Goal: Task Accomplishment & Management: Use online tool/utility

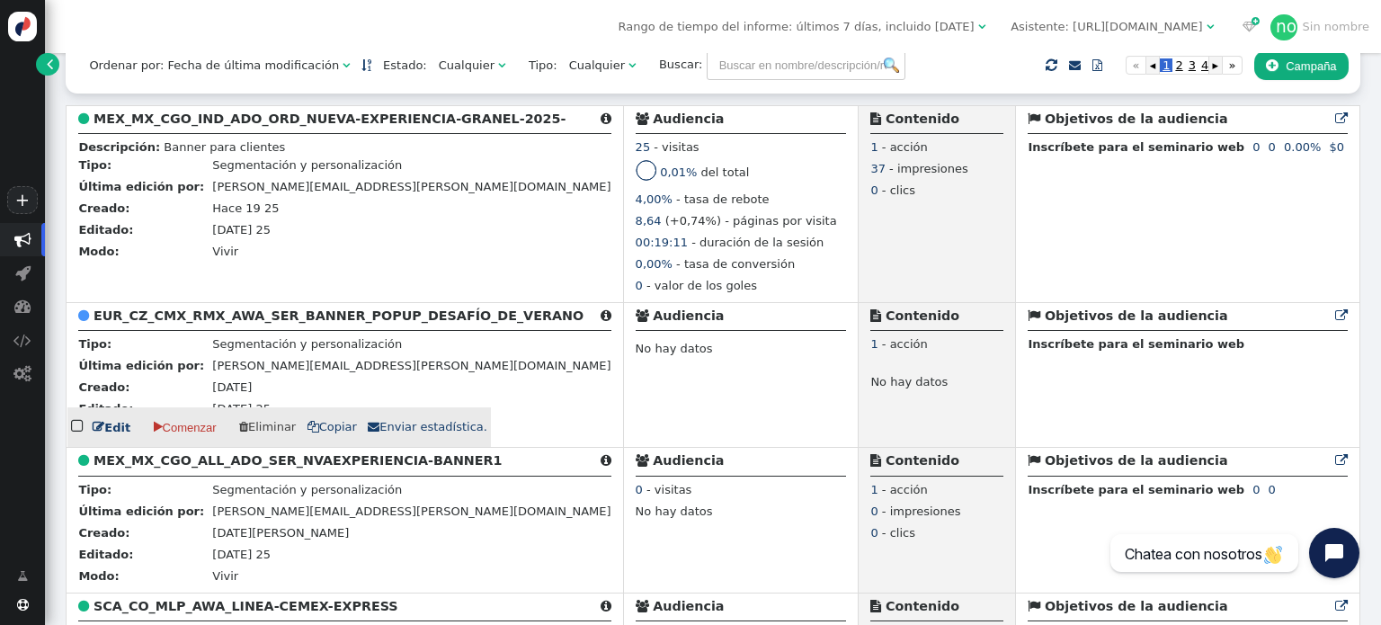
scroll to position [449, 0]
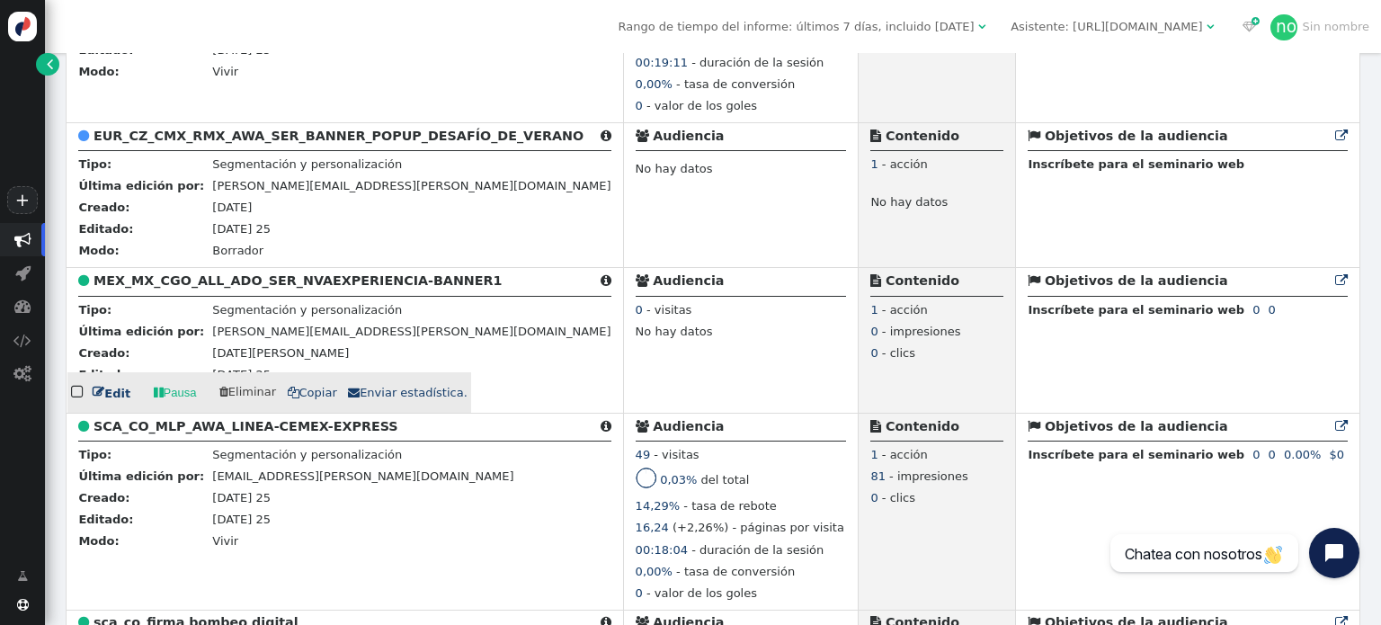
click at [106, 399] on font "Edit" at bounding box center [117, 392] width 26 height 13
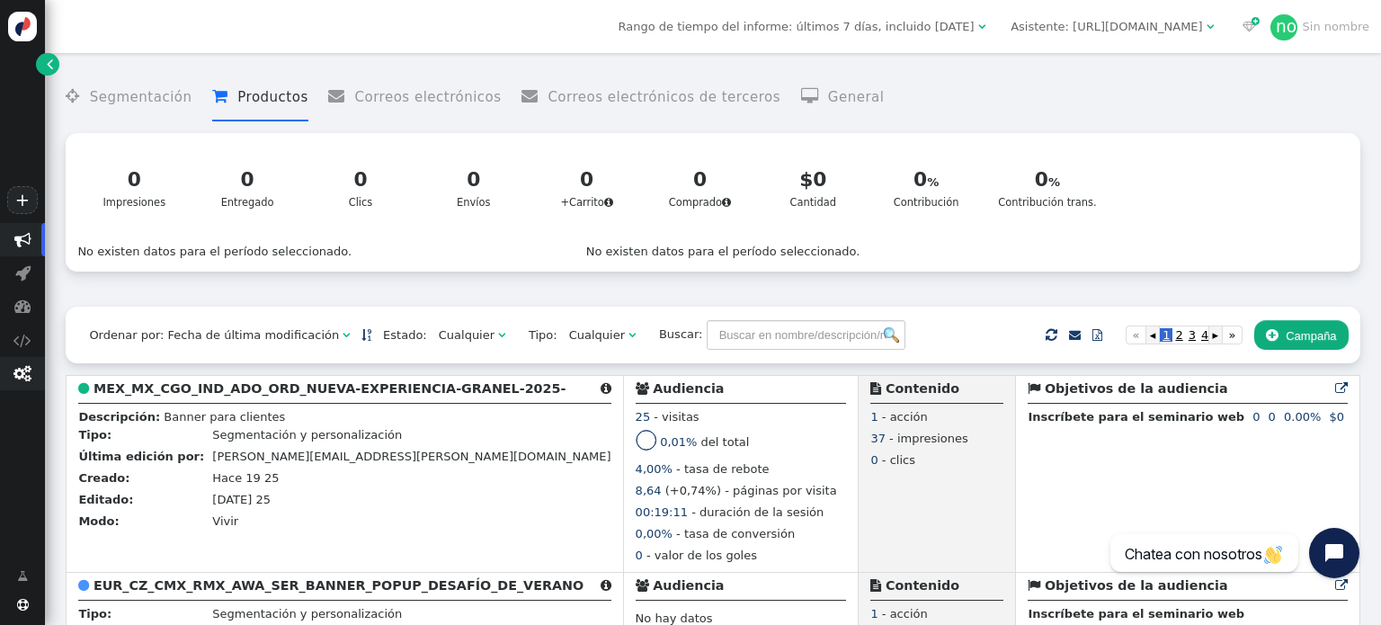
click at [23, 377] on font "" at bounding box center [22, 373] width 18 height 17
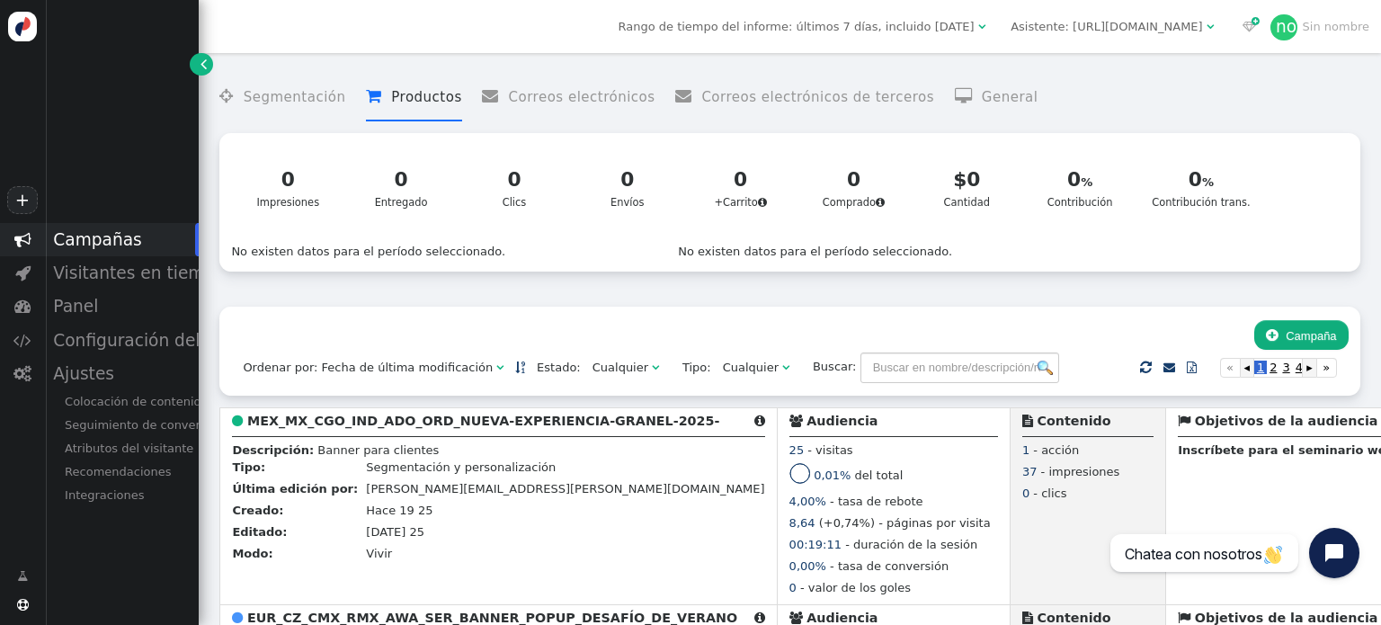
click at [136, 574] on div "+  Campañas  Visitantes en tiempo real  Panel  Configuración del rastreador…" at bounding box center [99, 312] width 199 height 625
click at [119, 449] on font "Atributos del visitante" at bounding box center [129, 447] width 129 height 13
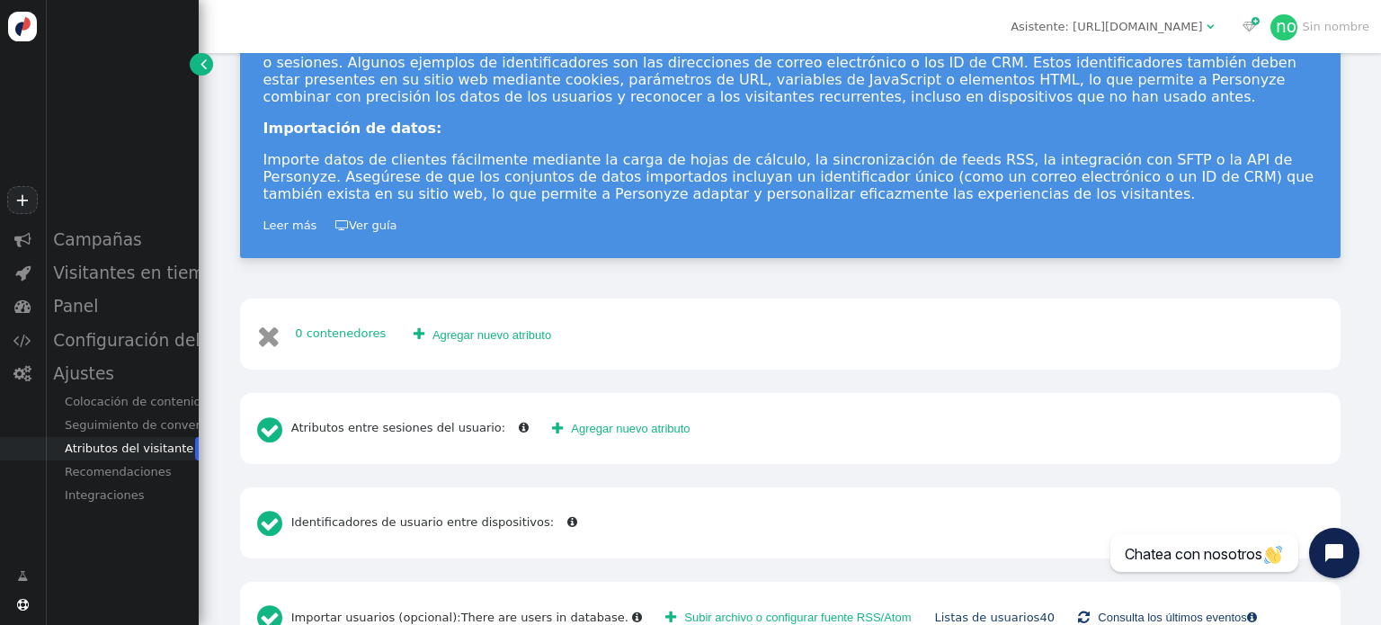
scroll to position [400, 0]
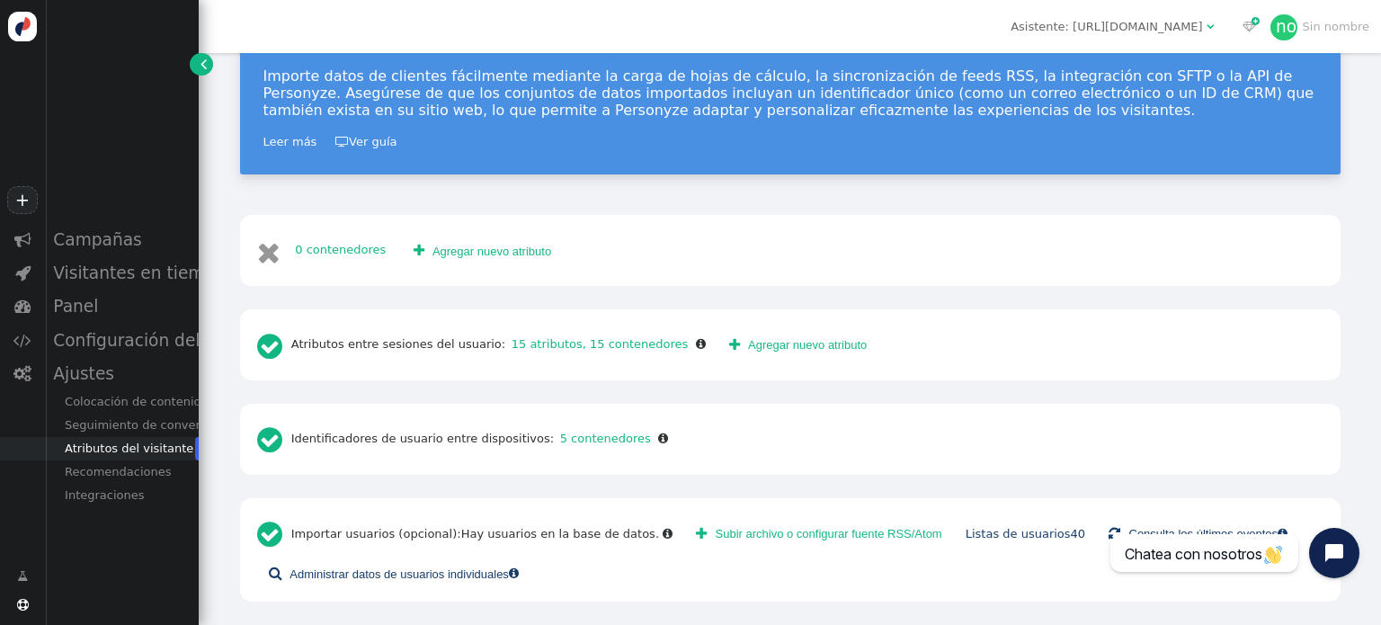
click at [784, 535] on font "Subir archivo o configurar fuente RSS/Atom" at bounding box center [829, 533] width 227 height 13
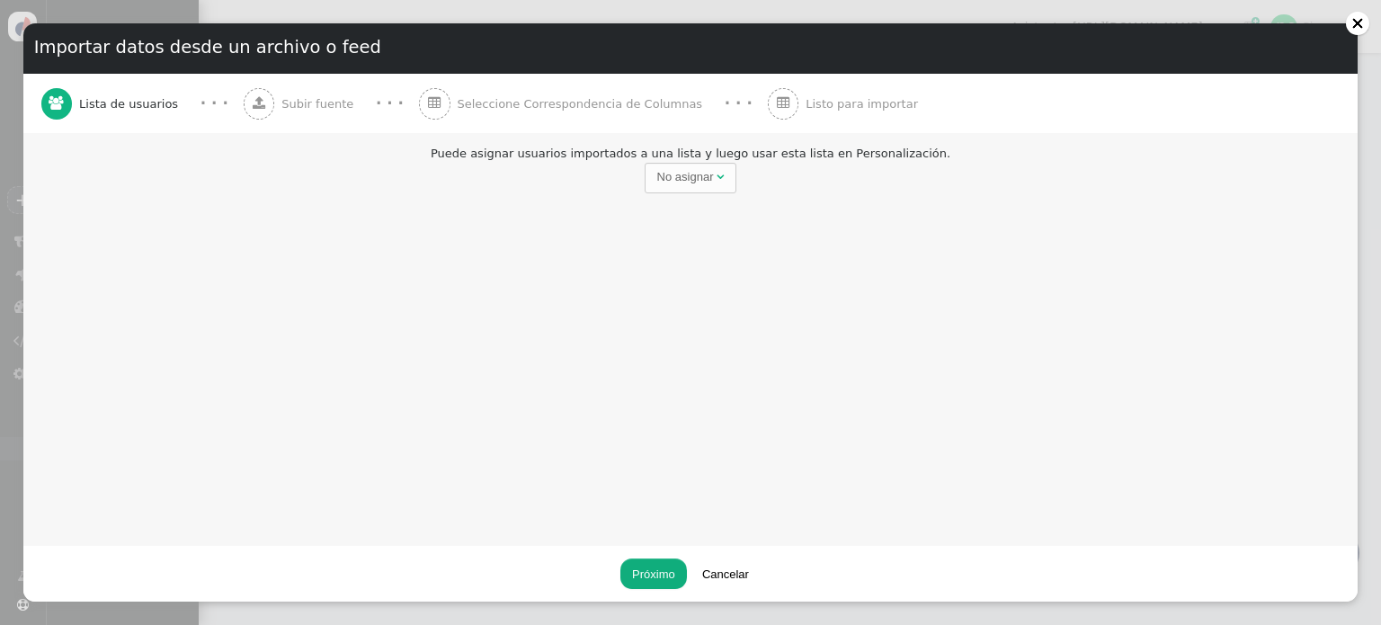
click at [696, 176] on font "No asignar" at bounding box center [685, 176] width 57 height 13
click at [766, 178] on input "text" at bounding box center [822, 178] width 185 height 31
type input "n"
type input "m-nvaexp-250825"
drag, startPoint x: 743, startPoint y: 295, endPoint x: 740, endPoint y: 284, distance: 11.1
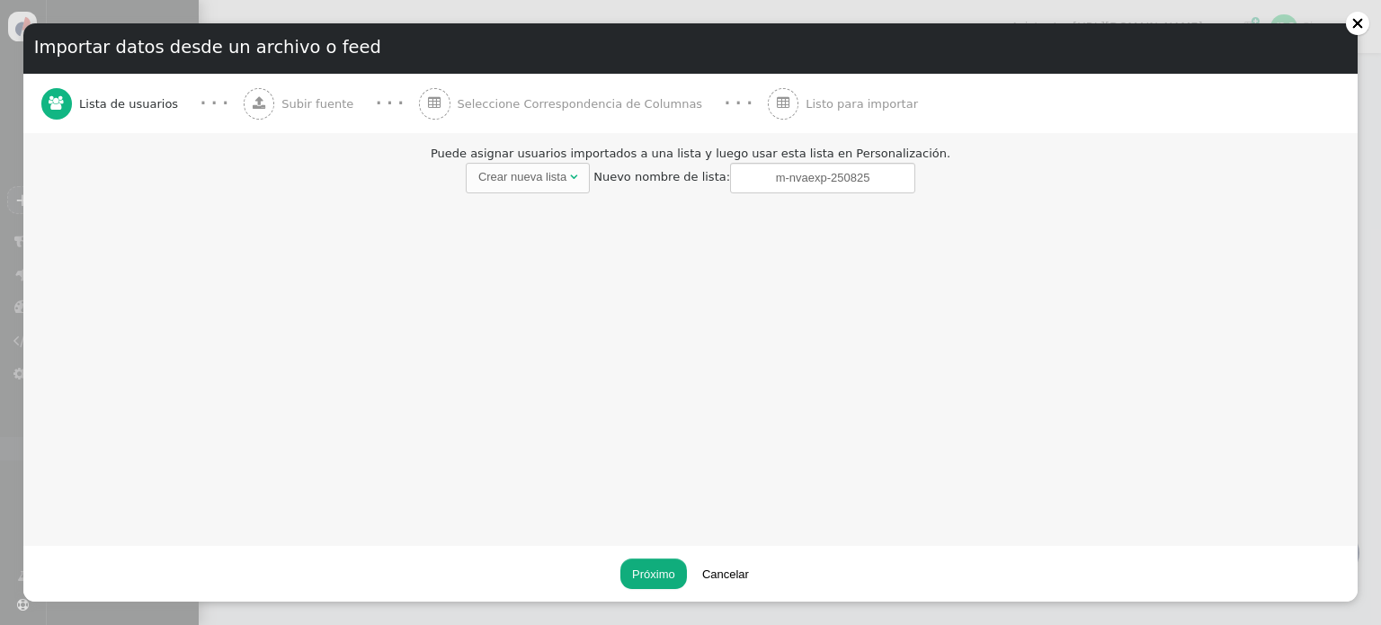
click at [743, 295] on div "Puede asignar usuarios importados a una lista y luego usar esta lista en Person…" at bounding box center [690, 339] width 1334 height 412
click at [671, 565] on button "Próximo" at bounding box center [653, 573] width 67 height 31
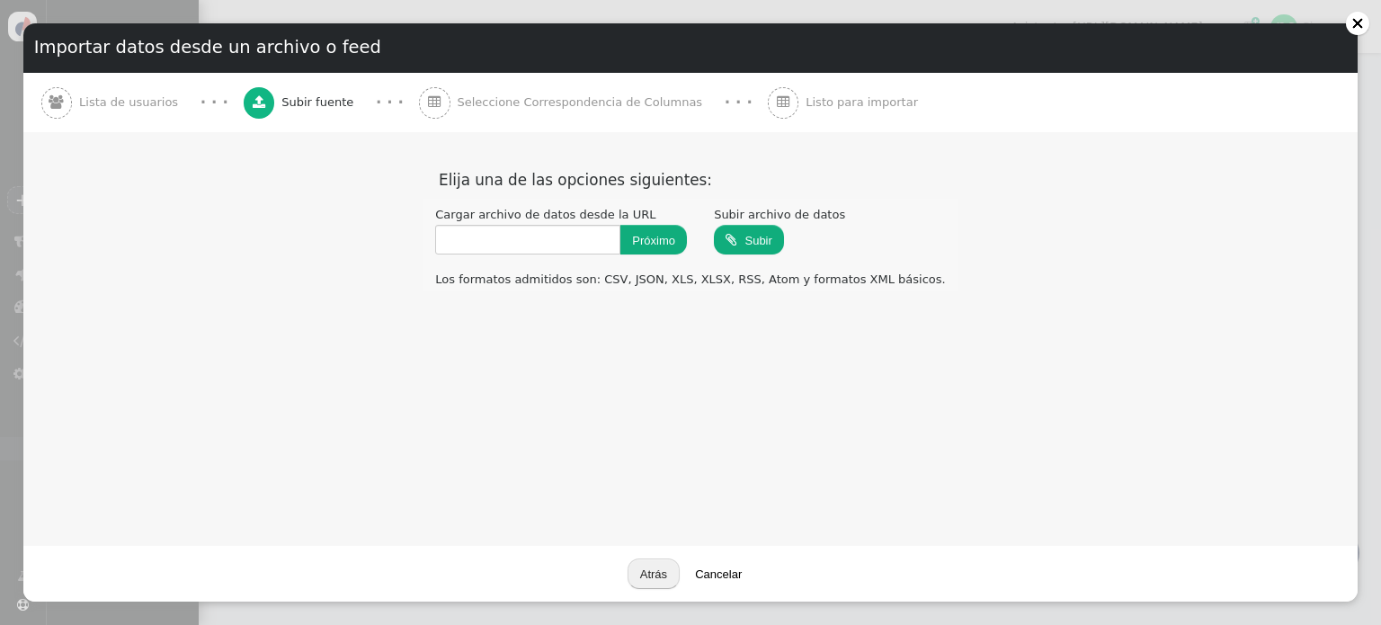
click at [766, 238] on input "file" at bounding box center [749, 239] width 70 height 32
type input "C:\fakepath\Comunicación encendido 250825 concreto.xlsx"
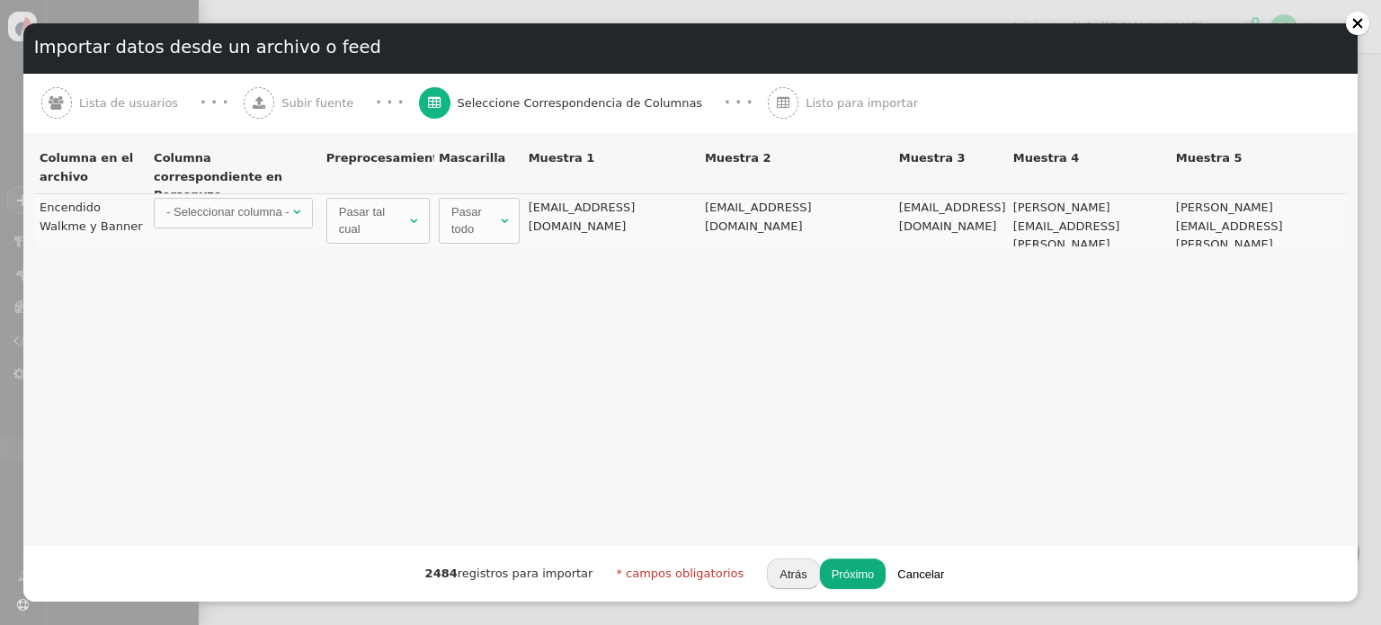
click at [276, 216] on font "- Seleccionar columna -" at bounding box center [227, 211] width 123 height 13
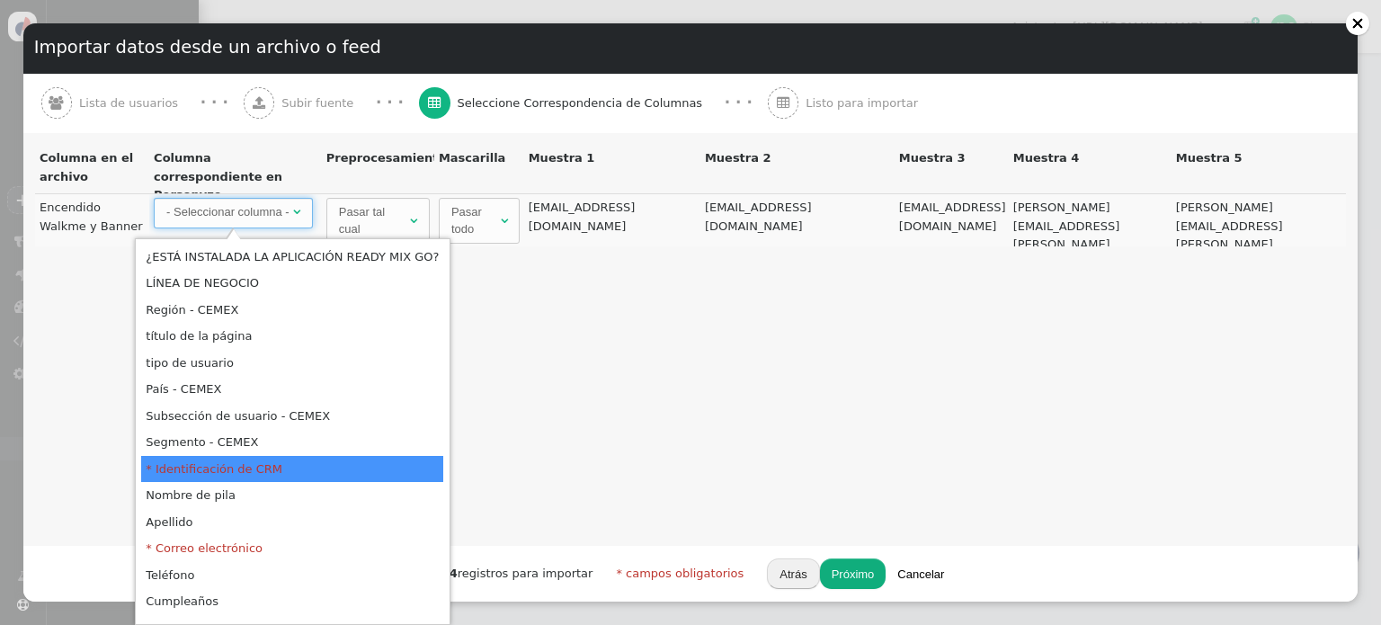
scroll to position [349, 0]
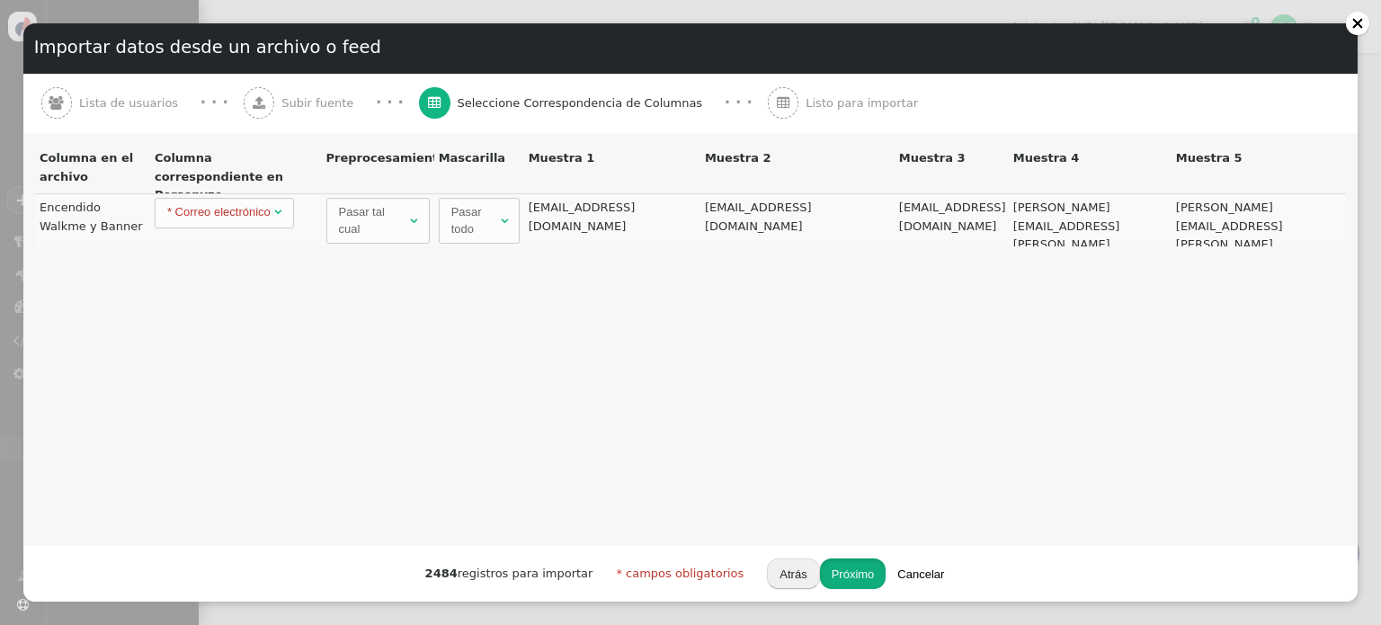
click at [843, 574] on font "Próximo" at bounding box center [853, 573] width 43 height 13
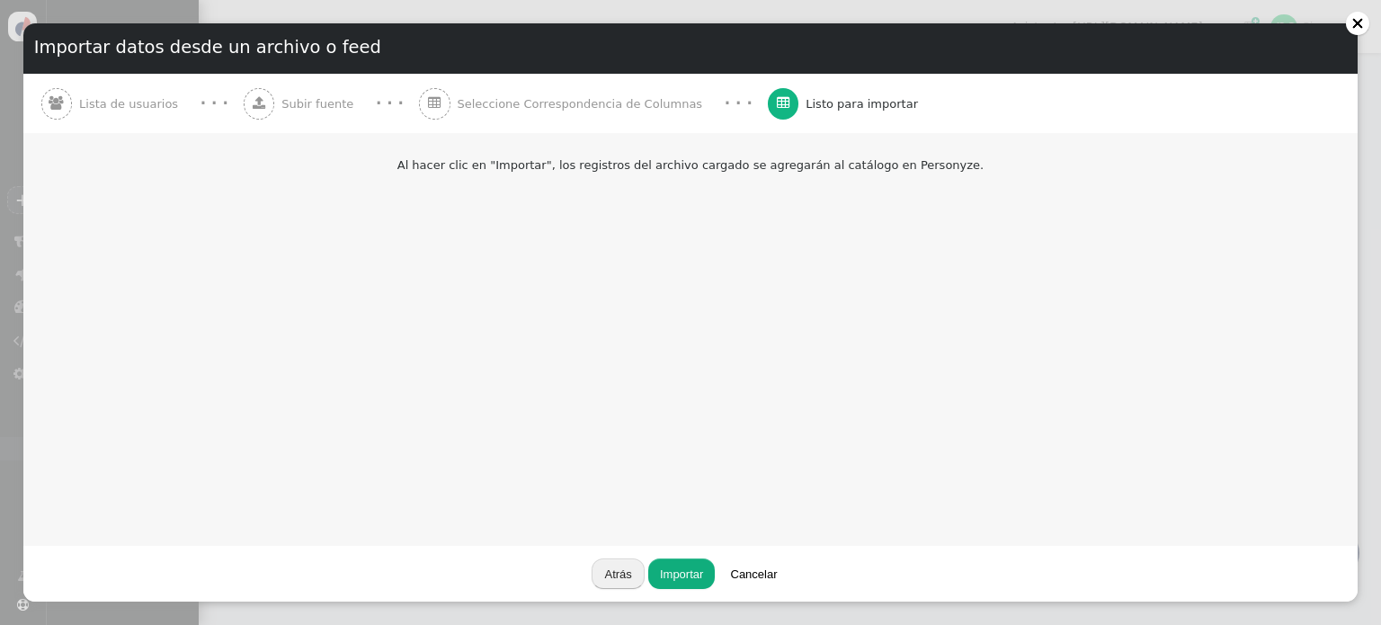
click at [683, 574] on font "Importar" at bounding box center [681, 573] width 43 height 13
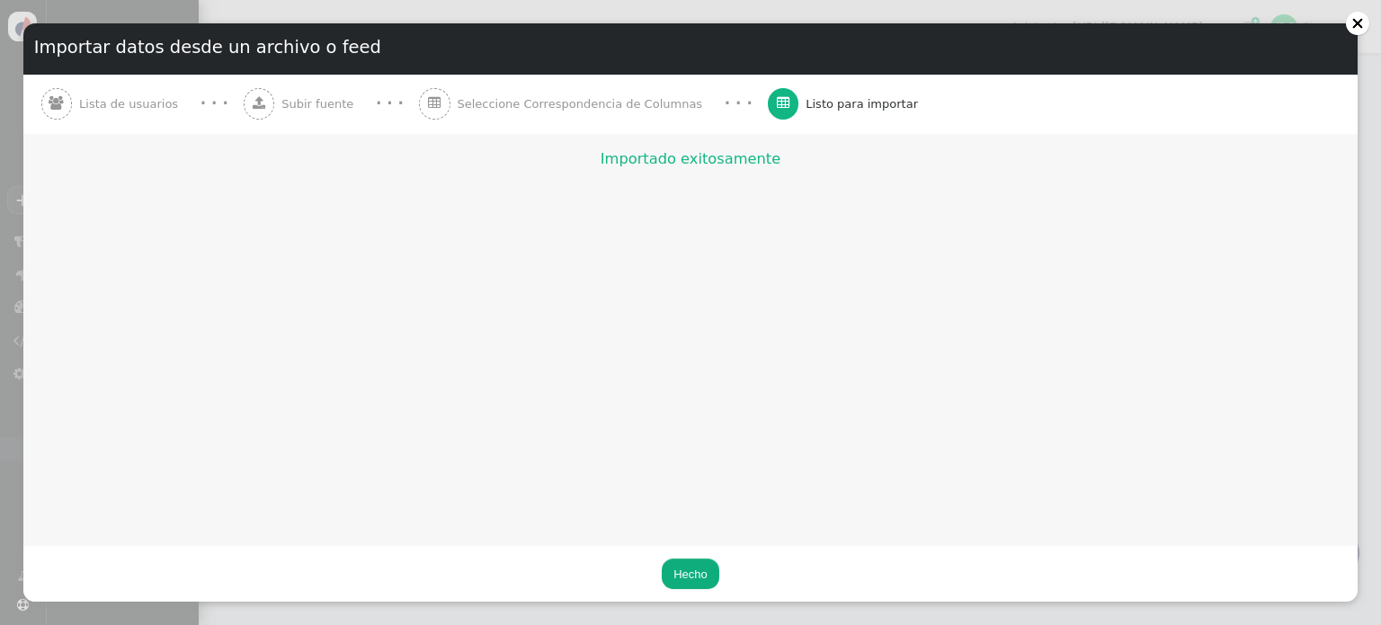
click at [687, 572] on font "Hecho" at bounding box center [690, 573] width 34 height 13
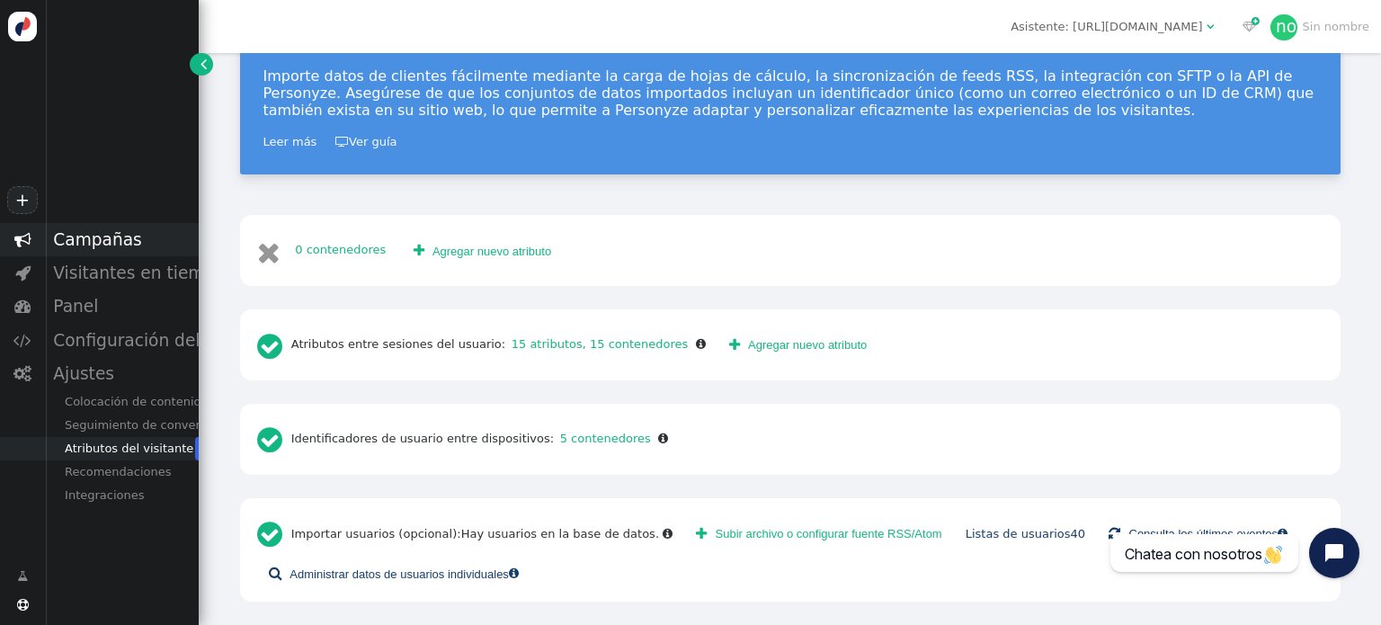
click at [92, 233] on font "Campañas" at bounding box center [97, 239] width 88 height 19
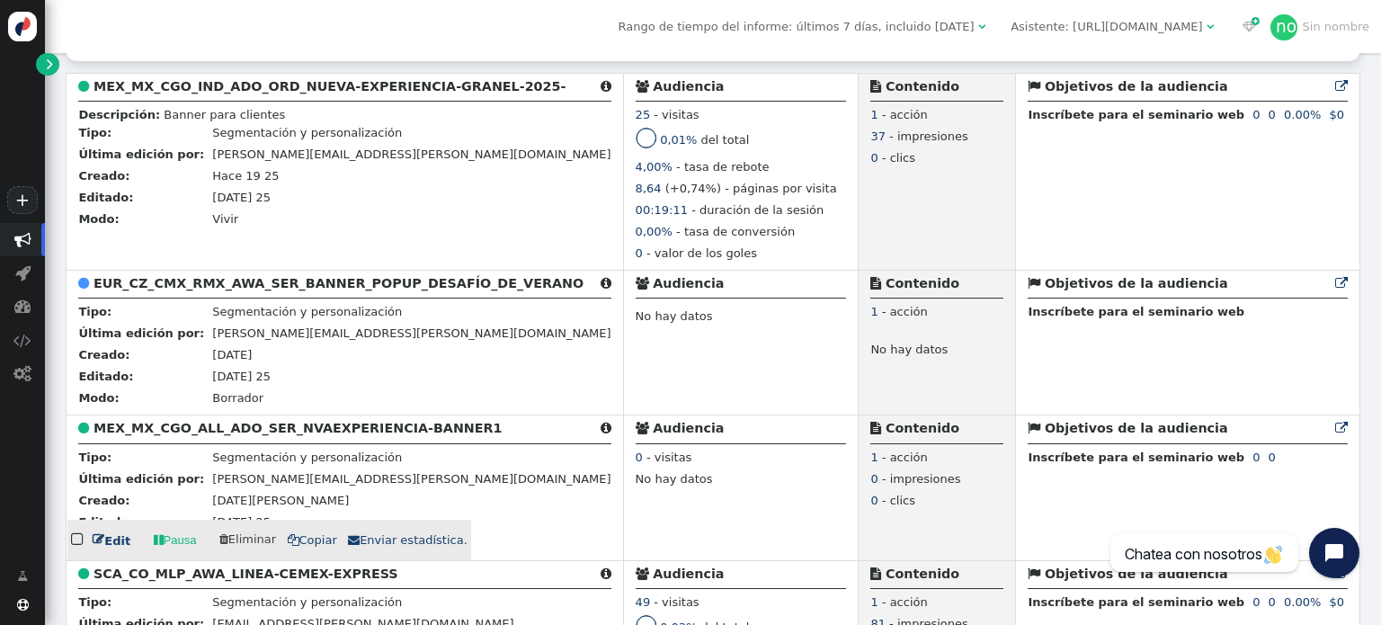
scroll to position [392, 0]
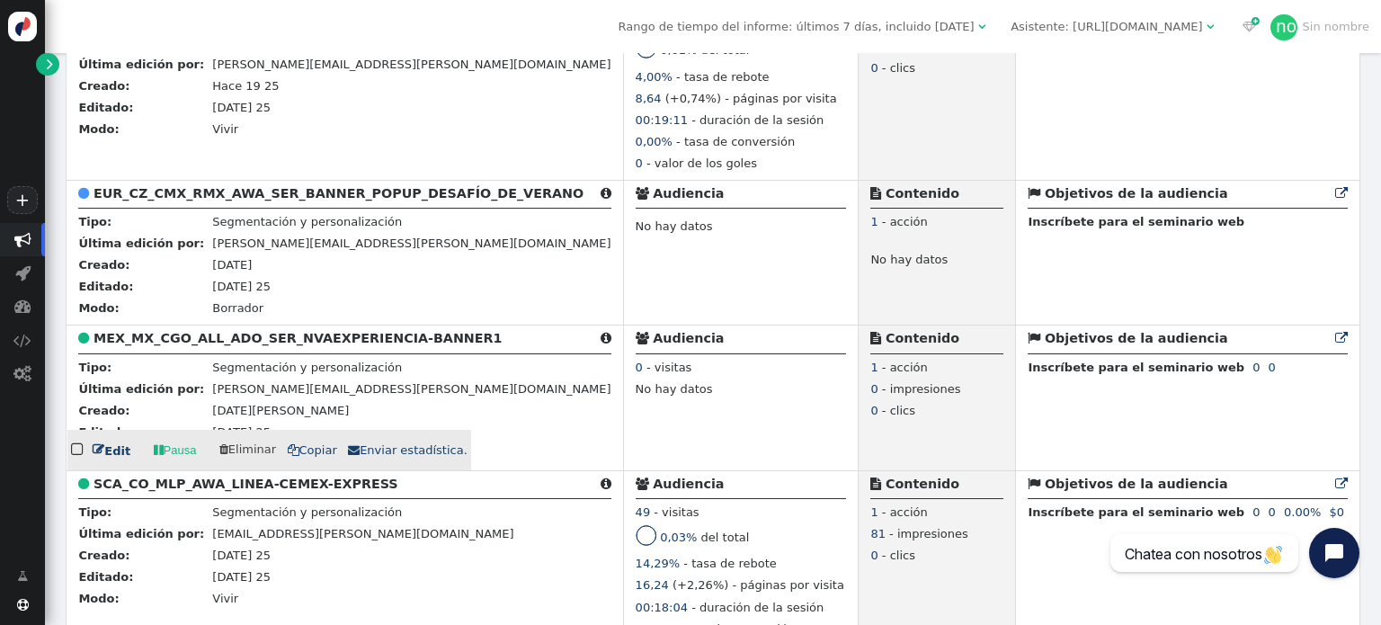
click at [112, 457] on font "Edit" at bounding box center [117, 449] width 26 height 13
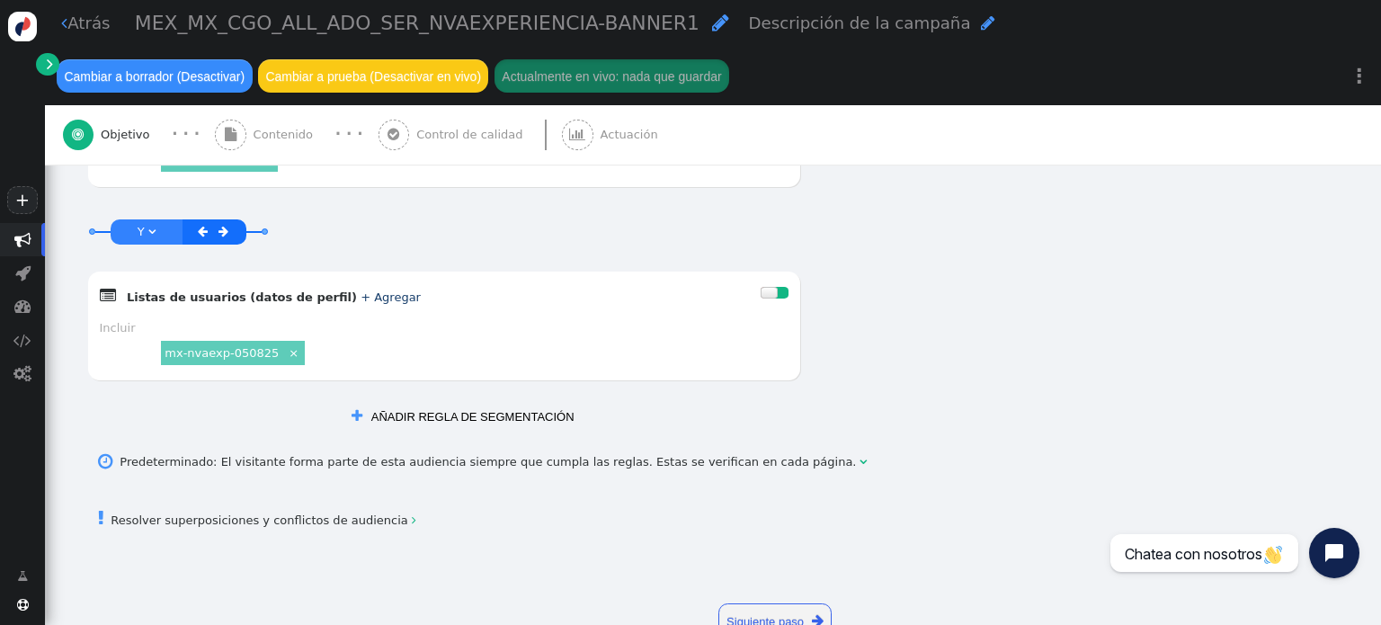
scroll to position [1541, 0]
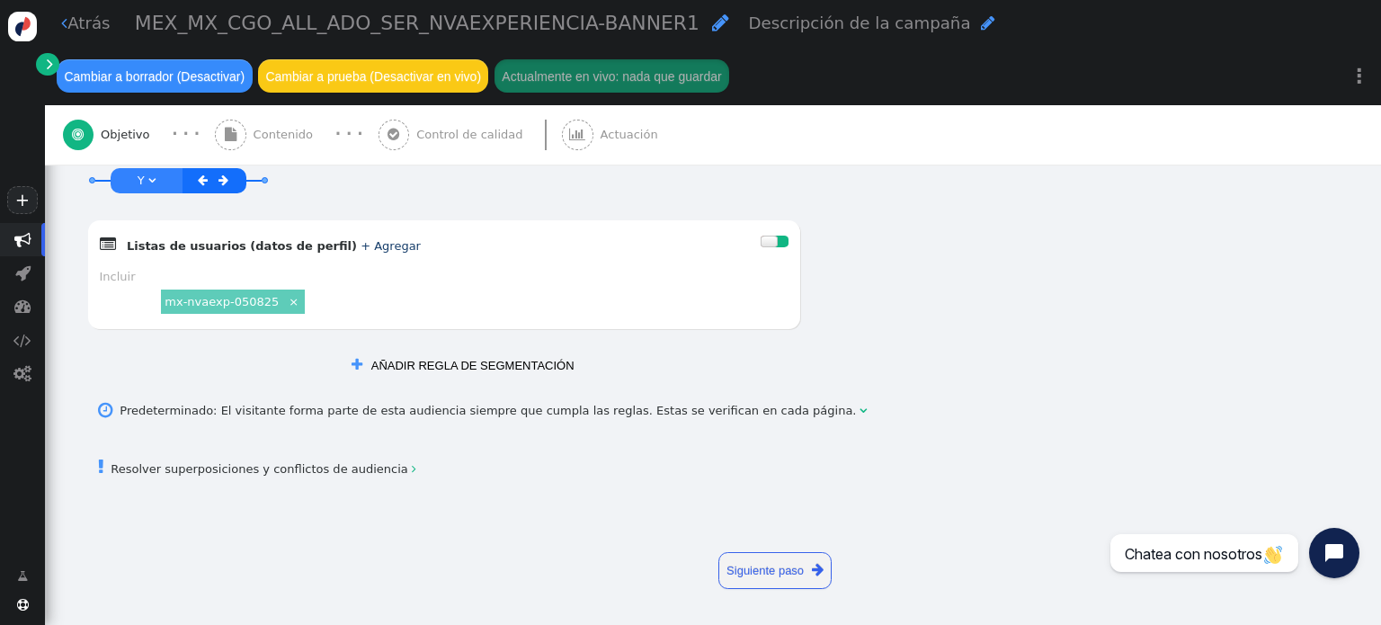
click at [467, 365] on font "AÑADIR REGLA DE SEGMENTACIÓN" at bounding box center [472, 365] width 203 height 13
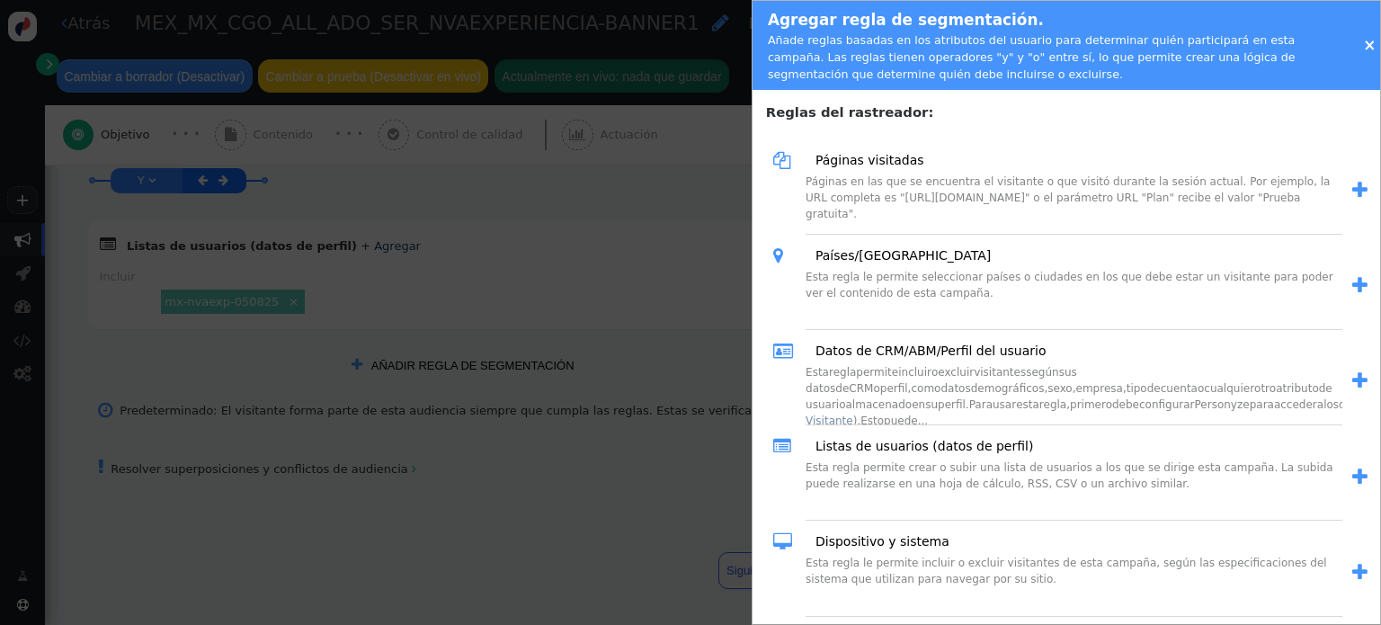
scroll to position [90, 0]
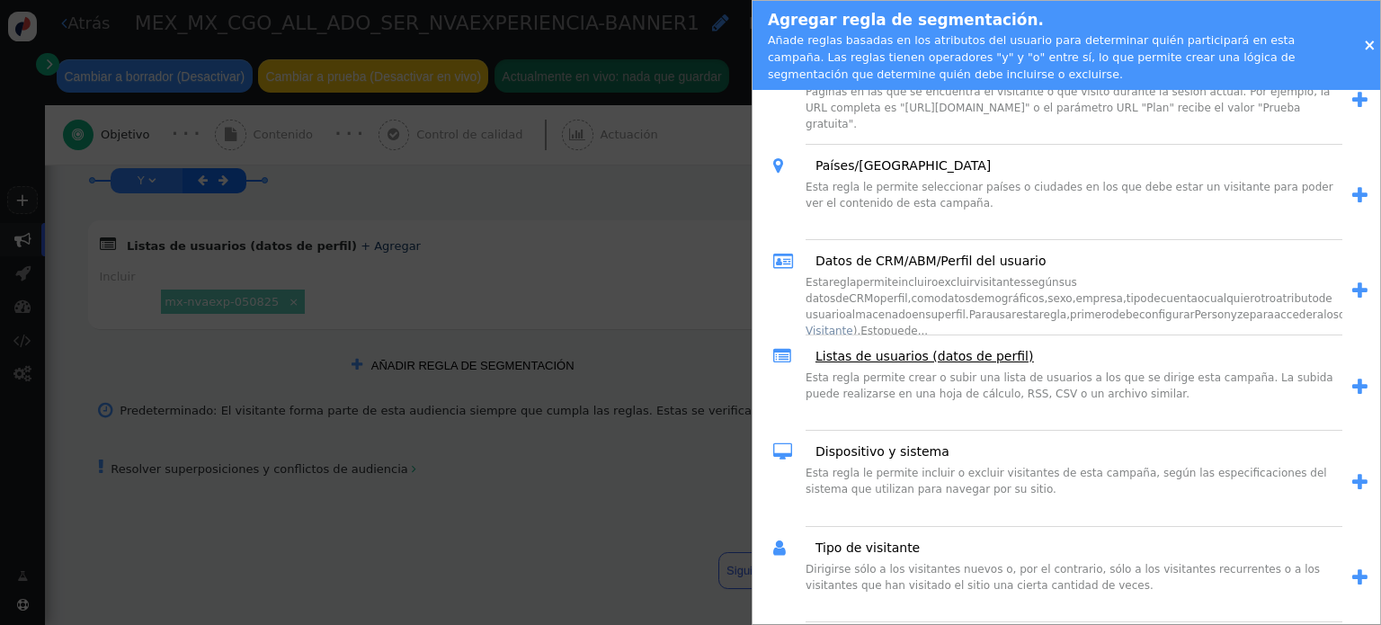
click at [914, 359] on font "Listas de usuarios (datos de perfil)" at bounding box center [924, 356] width 218 height 14
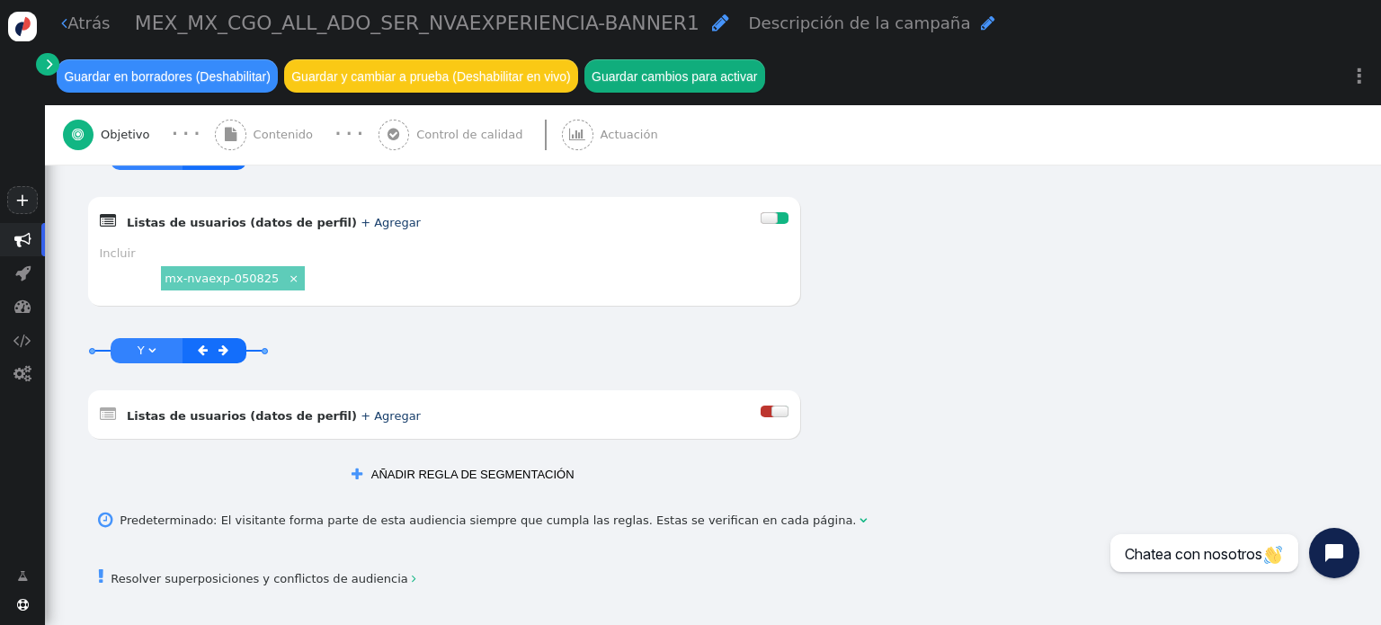
scroll to position [1631, 0]
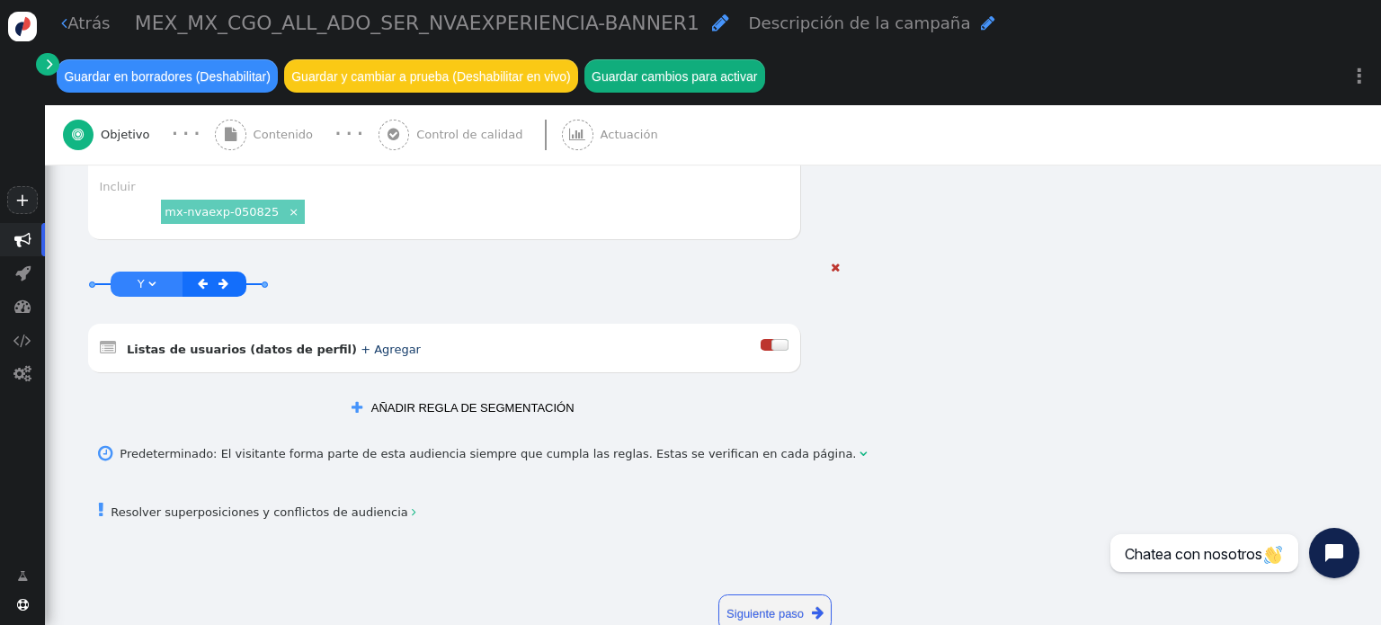
click at [360, 347] on font "+ Agregar" at bounding box center [390, 349] width 60 height 13
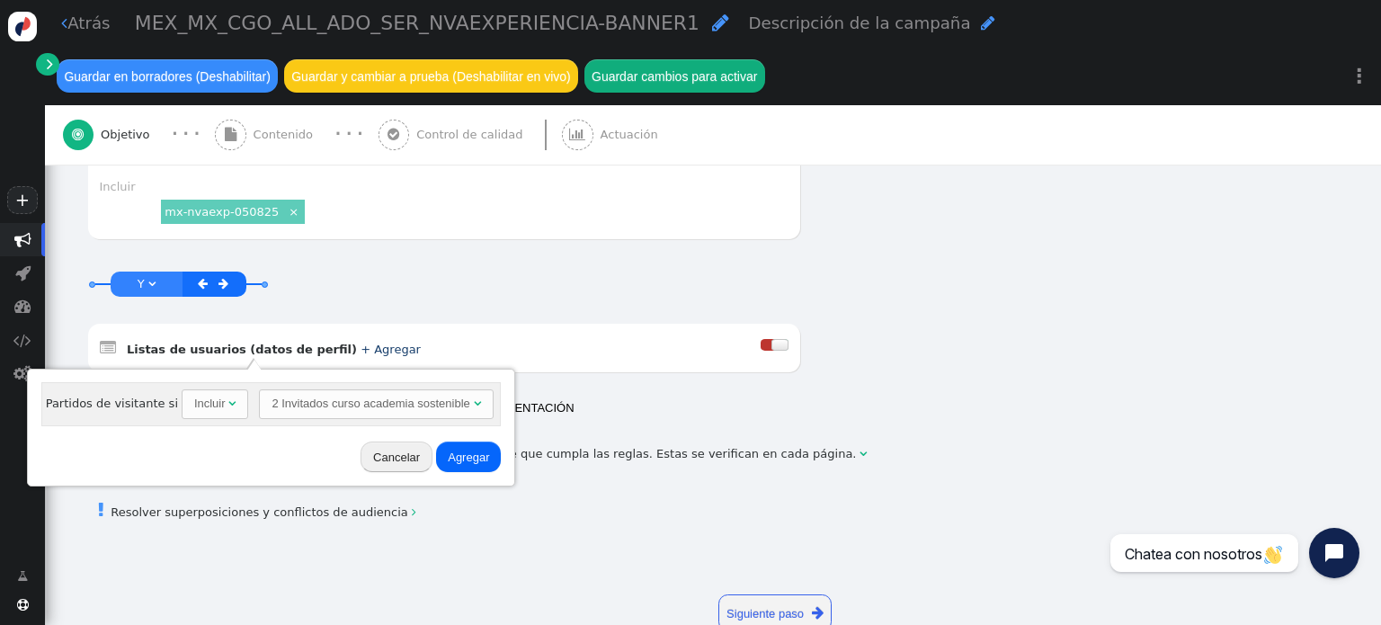
click at [321, 399] on font "2 Invitados curso academia sostenible" at bounding box center [370, 402] width 198 height 13
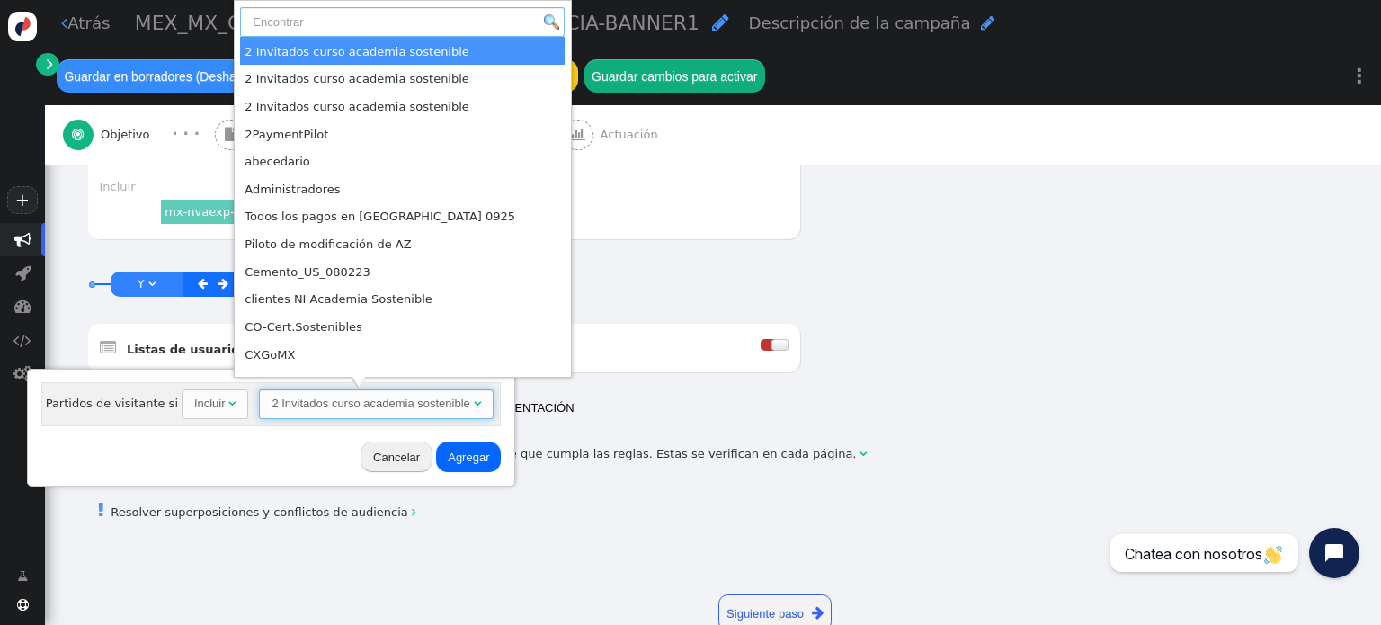
click at [305, 19] on input "text" at bounding box center [402, 22] width 325 height 31
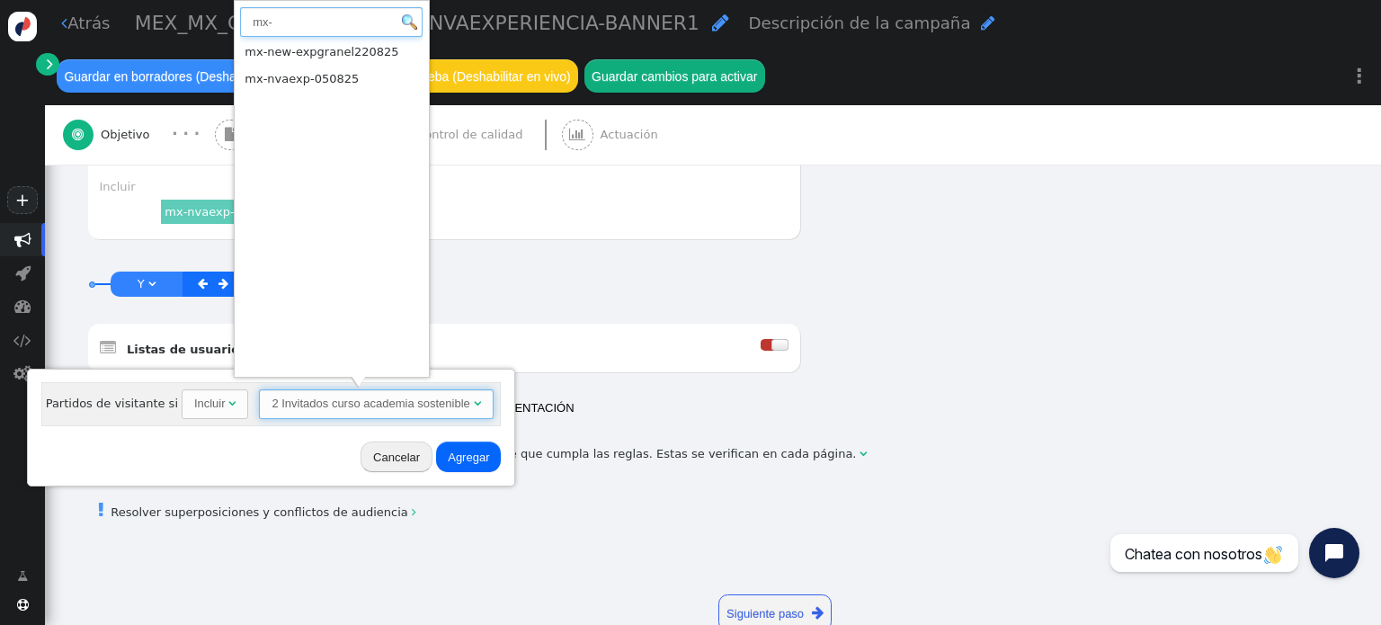
type input "mx-"
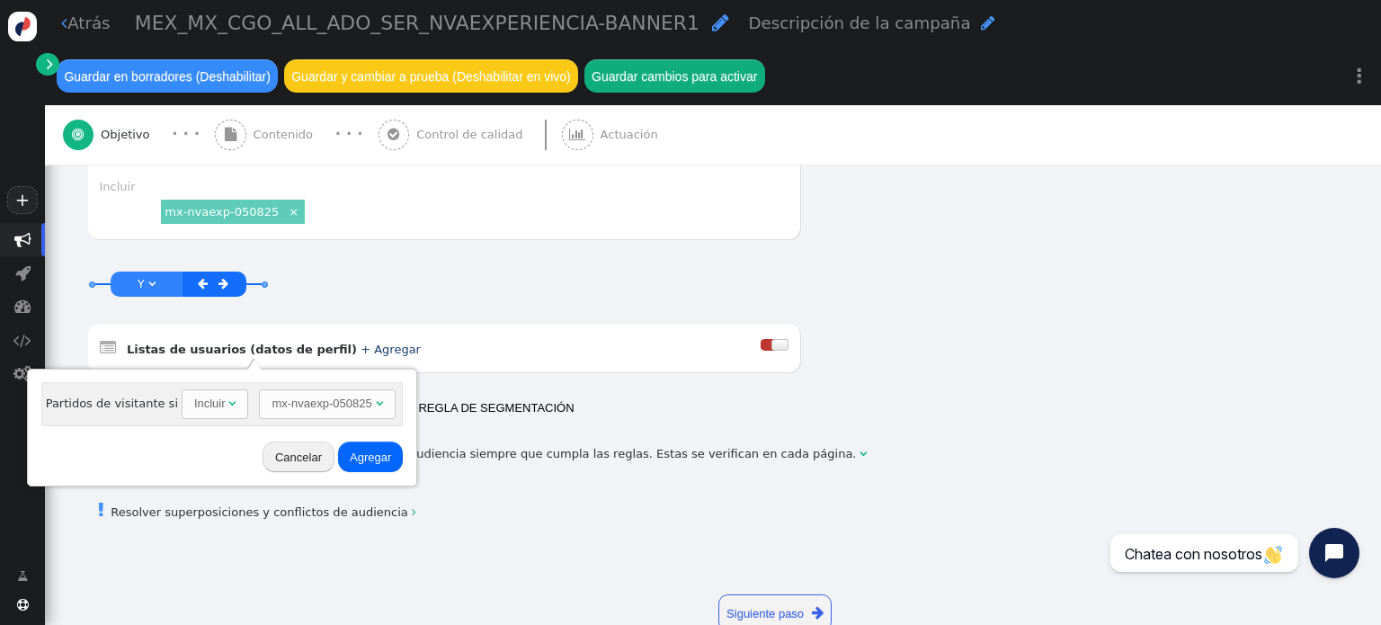
click at [363, 452] on font "Agregar" at bounding box center [370, 456] width 41 height 13
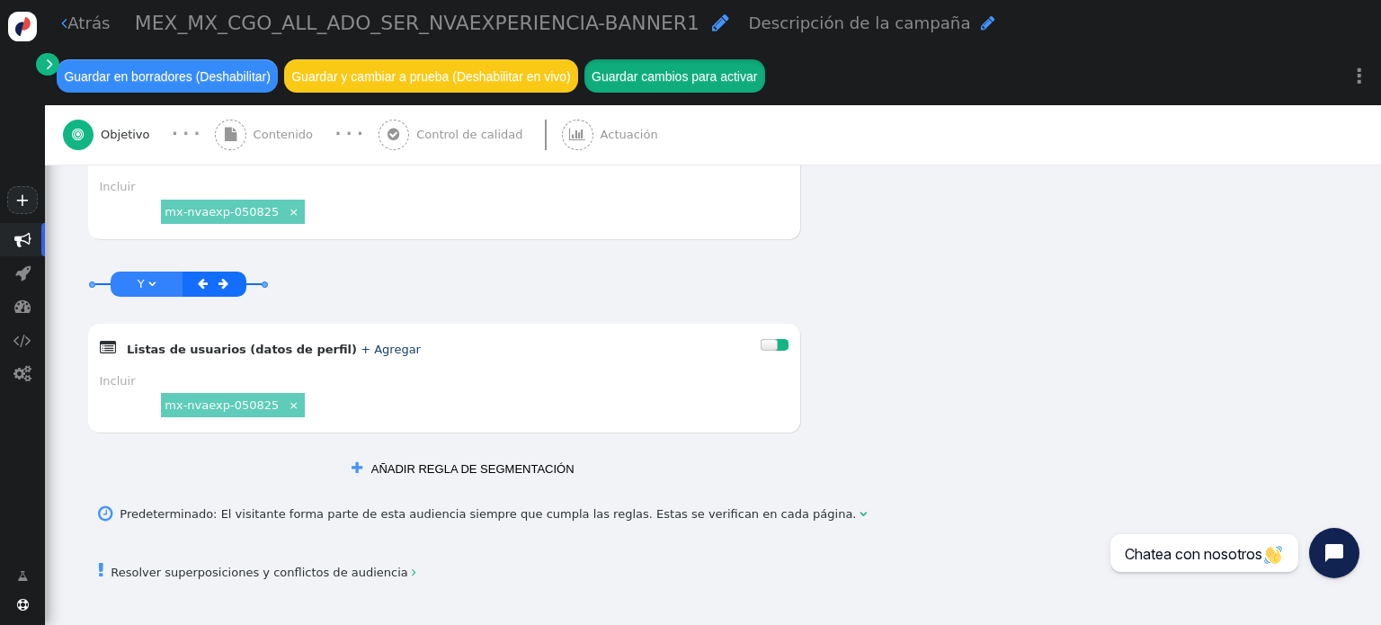
click at [662, 80] on font "Guardar cambios para activar" at bounding box center [674, 76] width 165 height 14
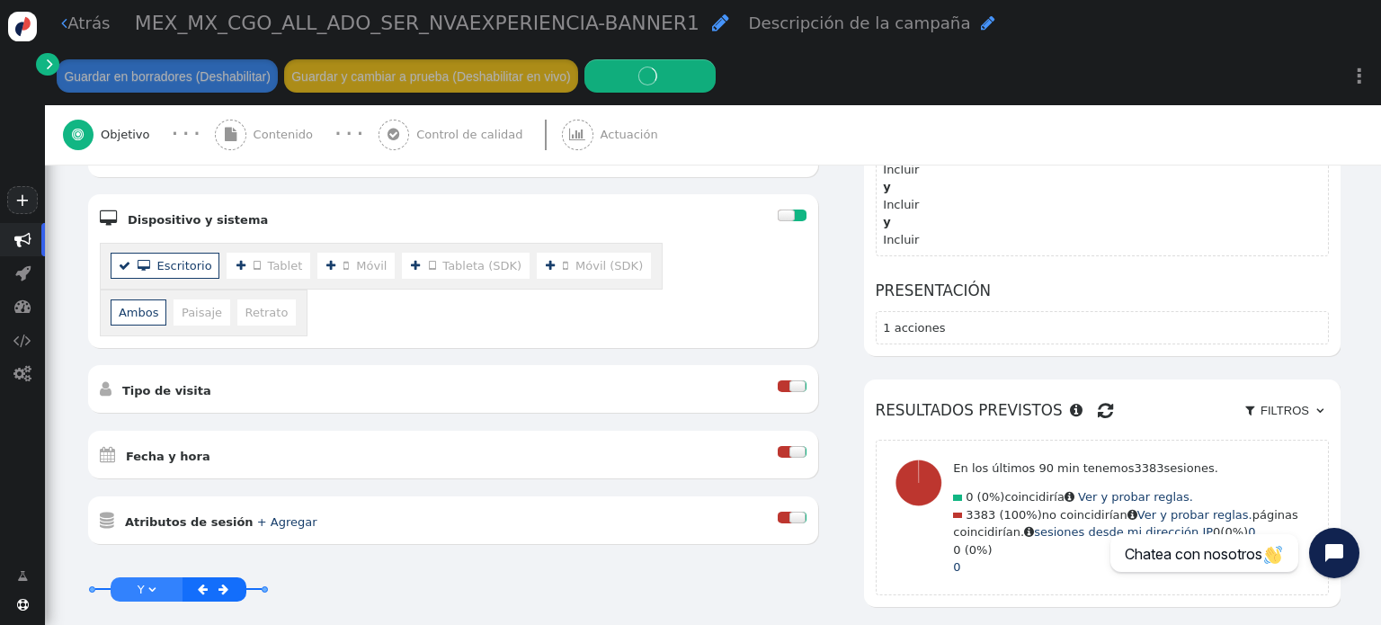
scroll to position [642, 0]
